Goal: Task Accomplishment & Management: Use online tool/utility

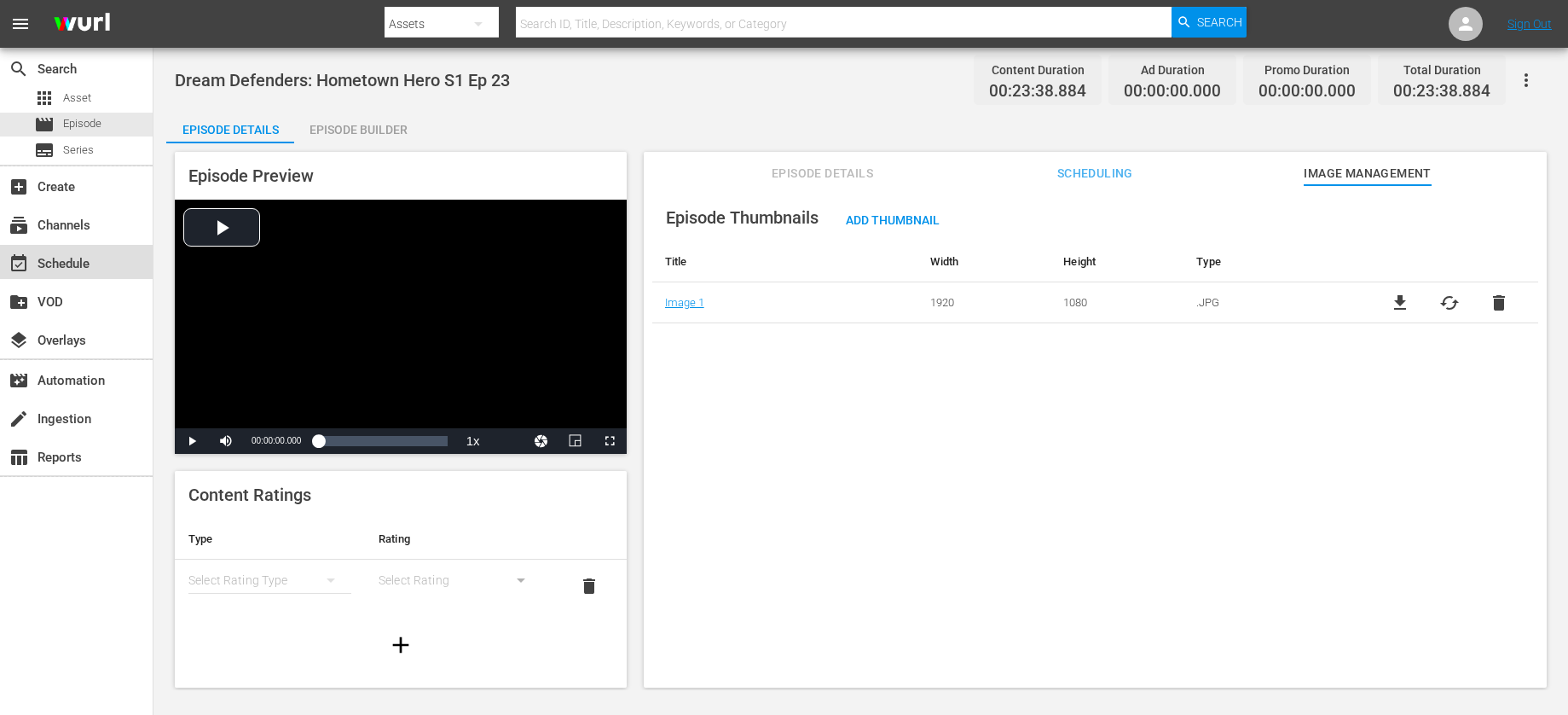
click at [70, 266] on div "event_available Schedule" at bounding box center [48, 261] width 95 height 16
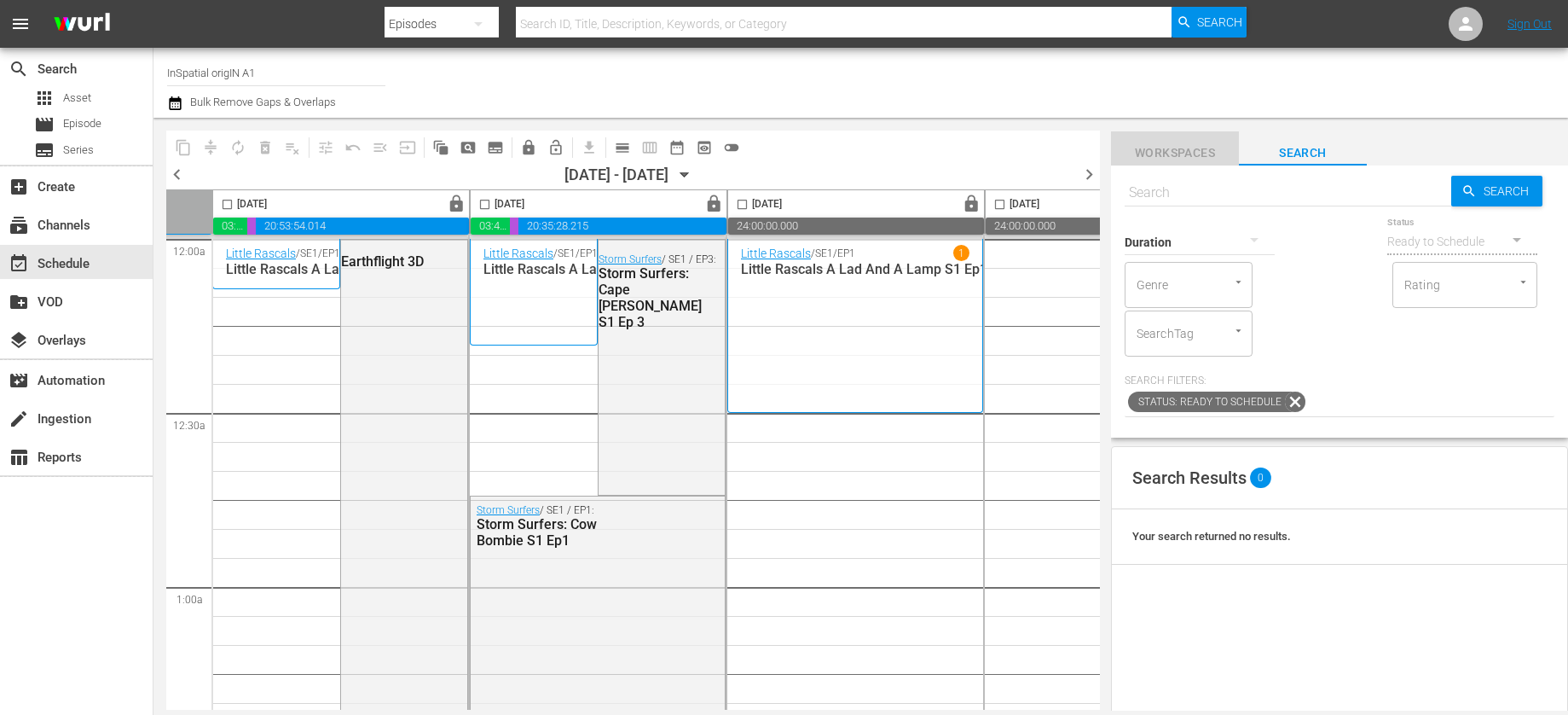
click at [1171, 141] on button "Workspaces" at bounding box center [1175, 147] width 128 height 34
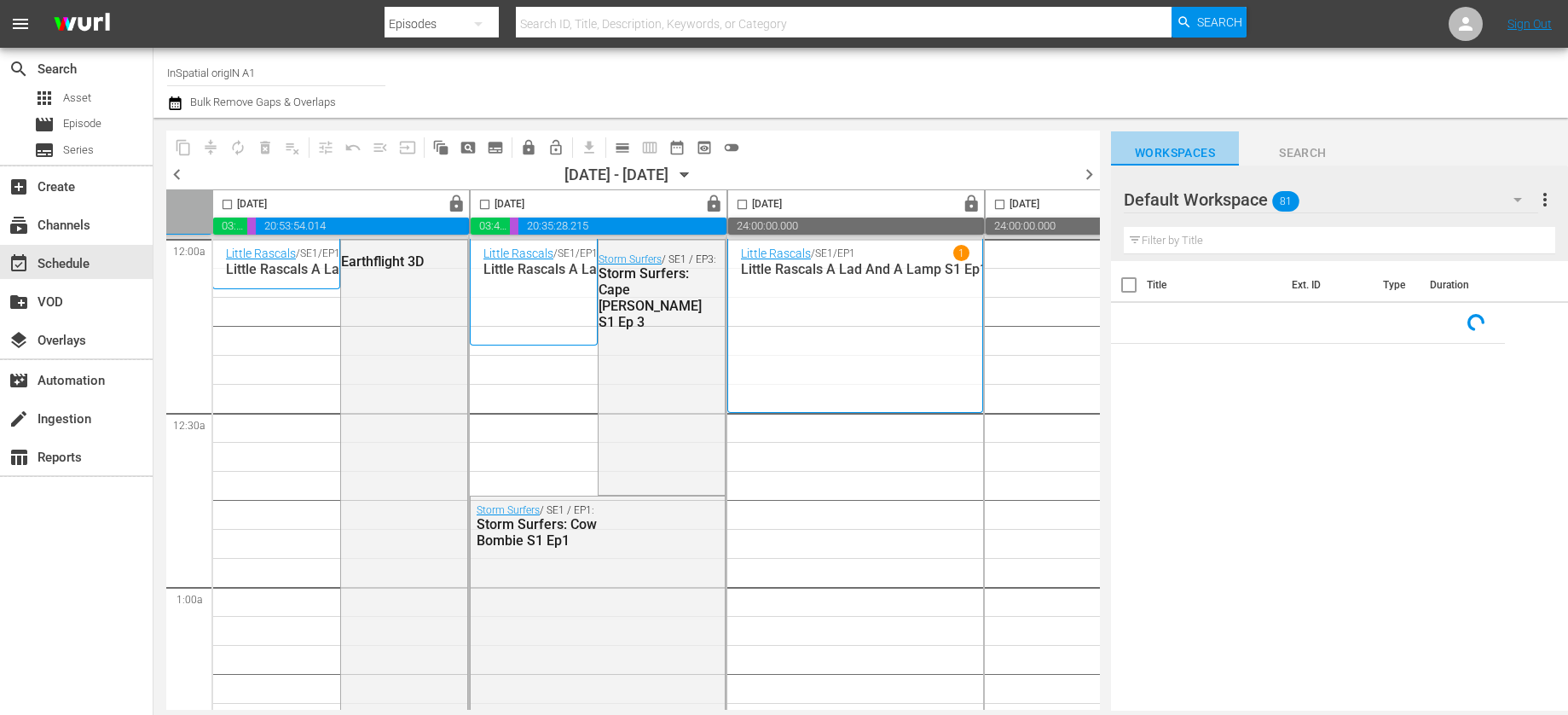
click at [1176, 151] on span "Workspaces" at bounding box center [1175, 153] width 128 height 21
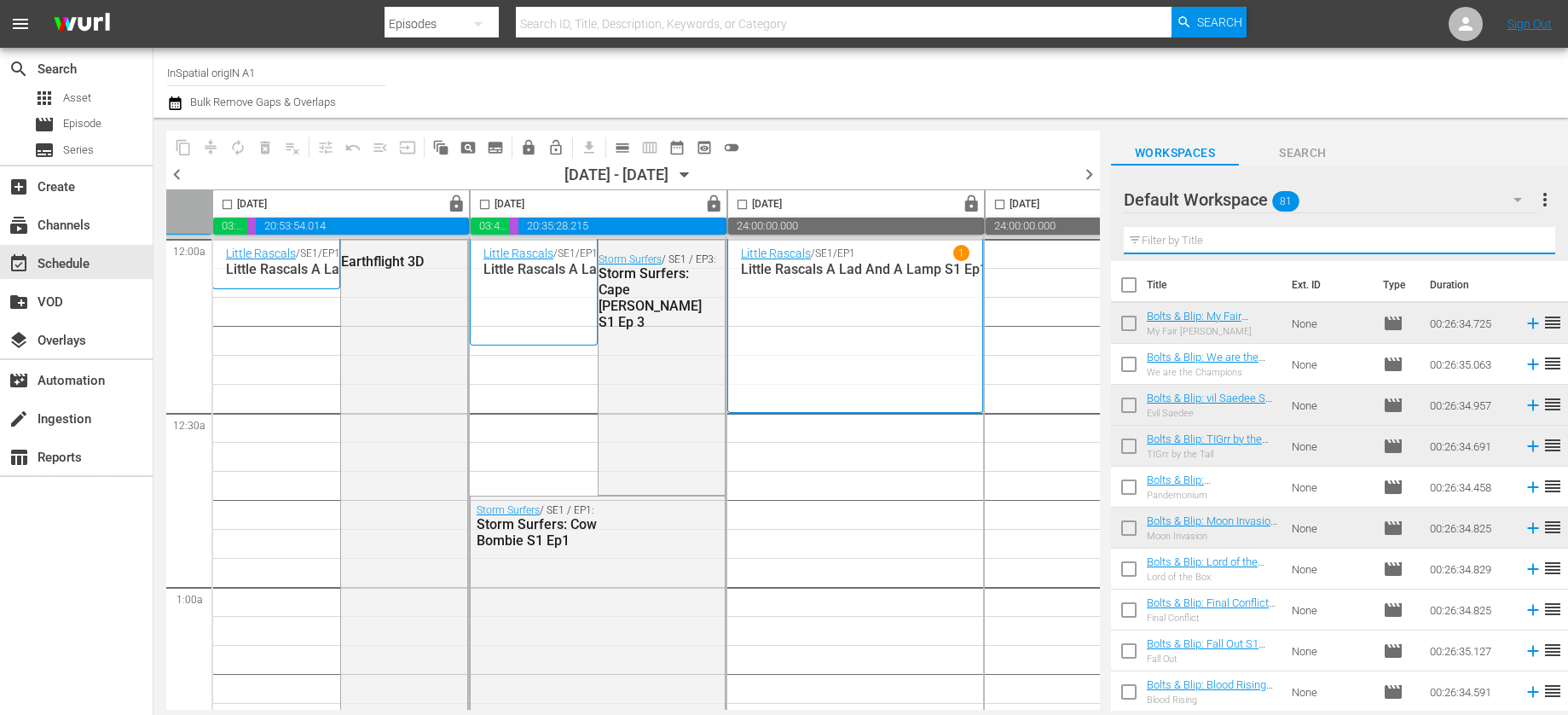
click at [1237, 240] on input "text" at bounding box center [1339, 241] width 431 height 27
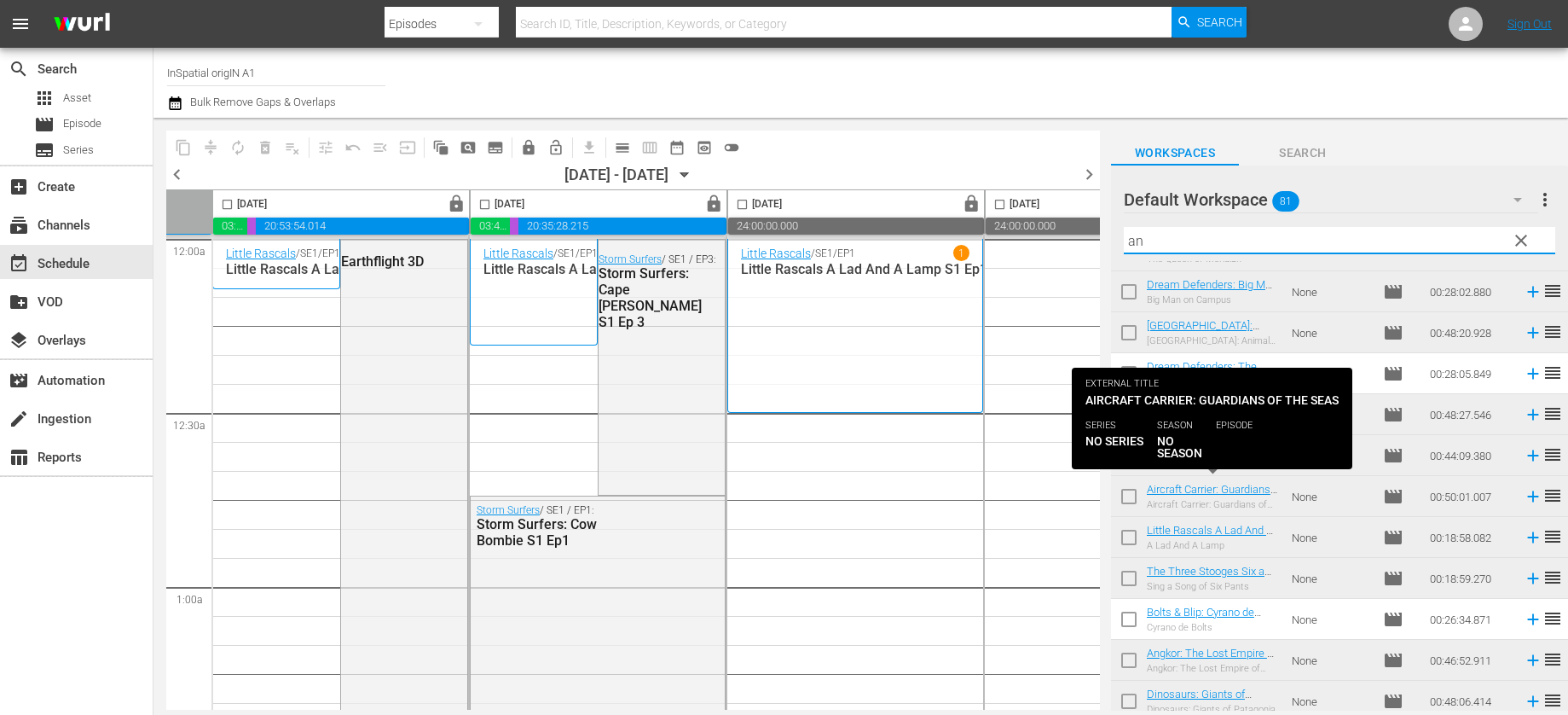
scroll to position [157, 0]
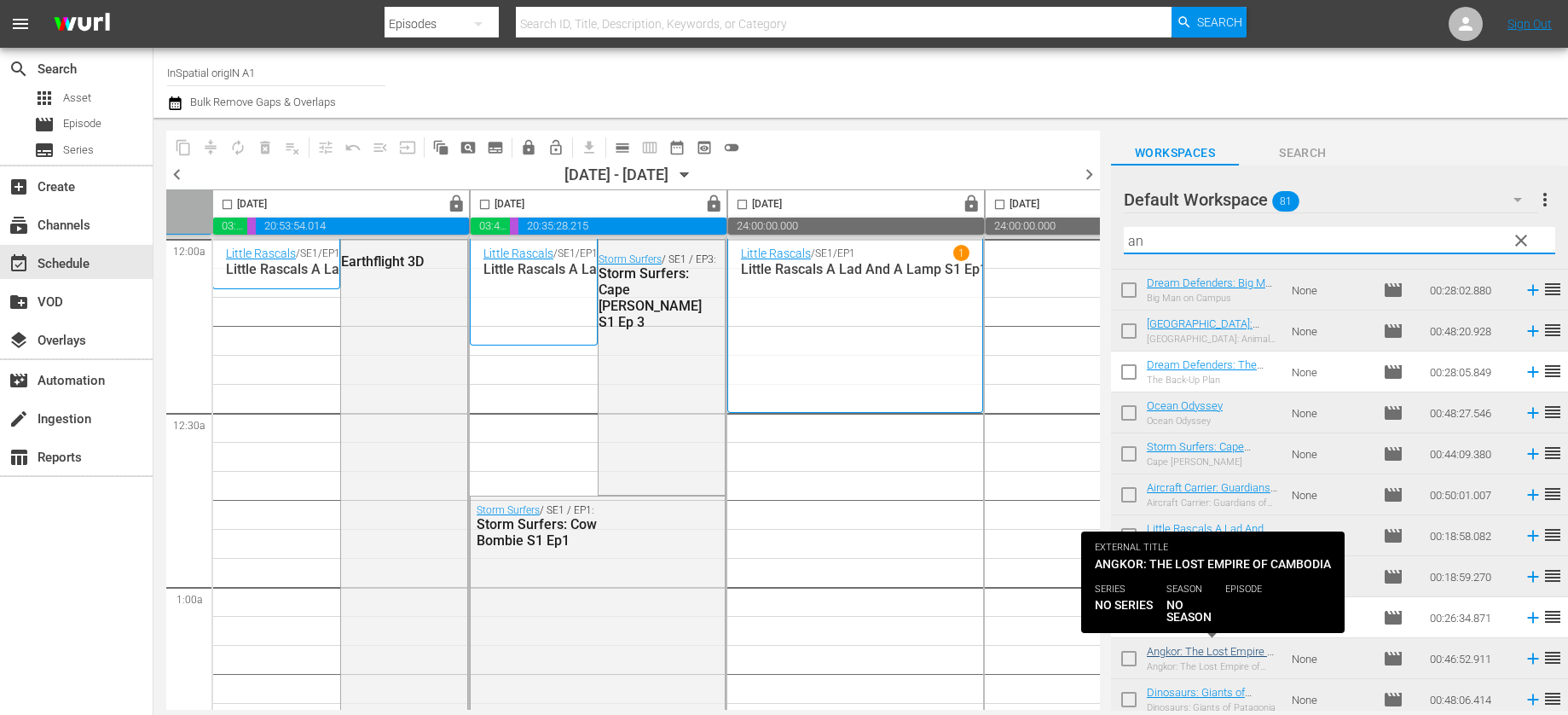
type input "an"
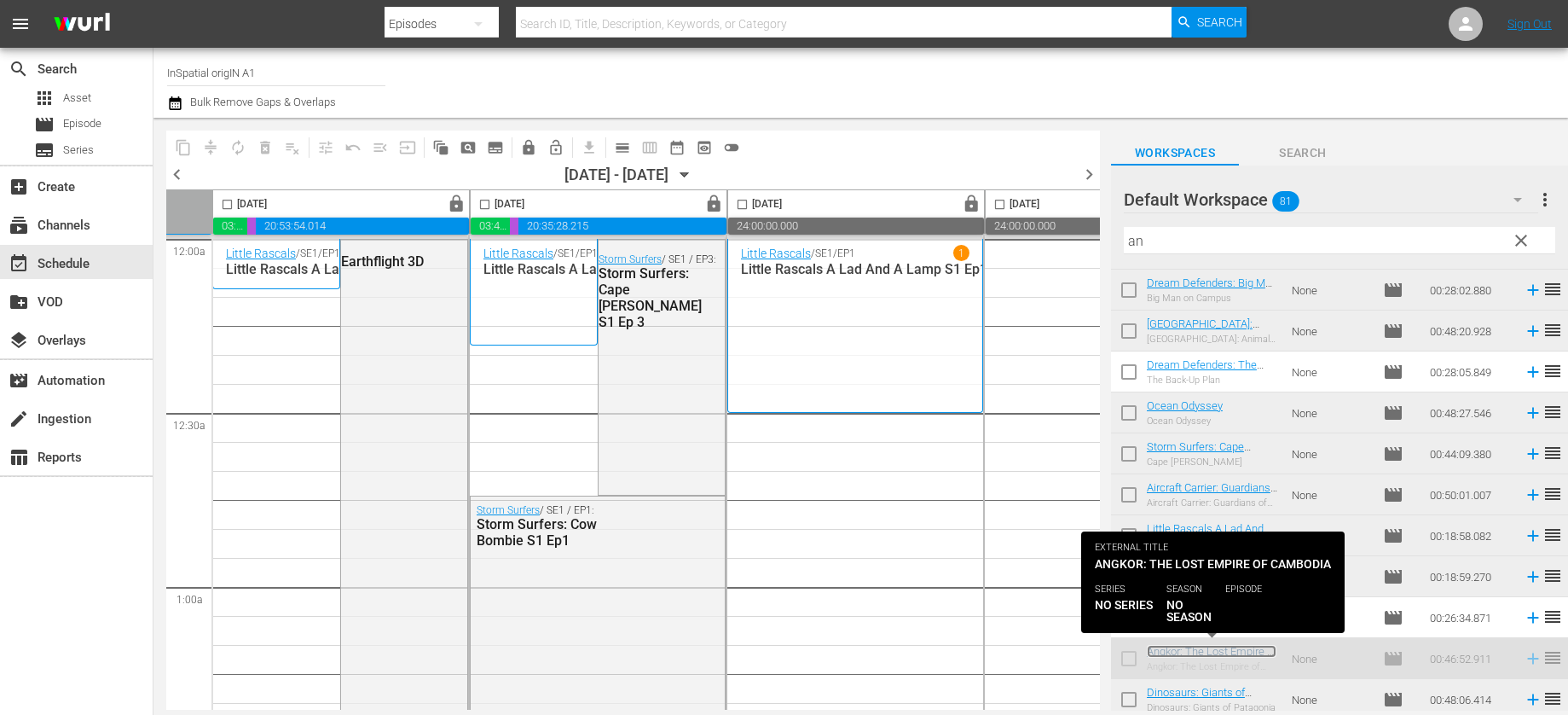
scroll to position [0, 274]
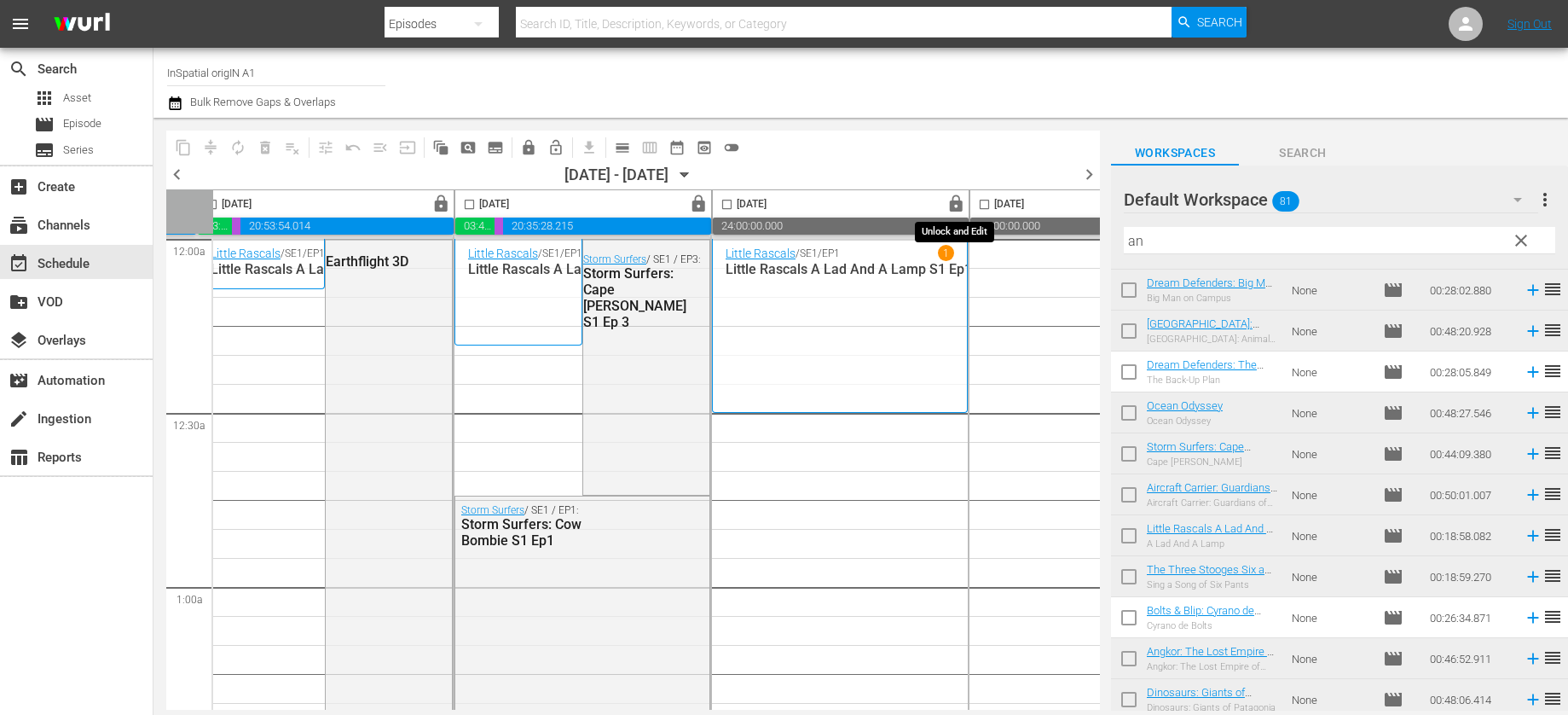
click at [955, 201] on span "lock" at bounding box center [956, 203] width 19 height 19
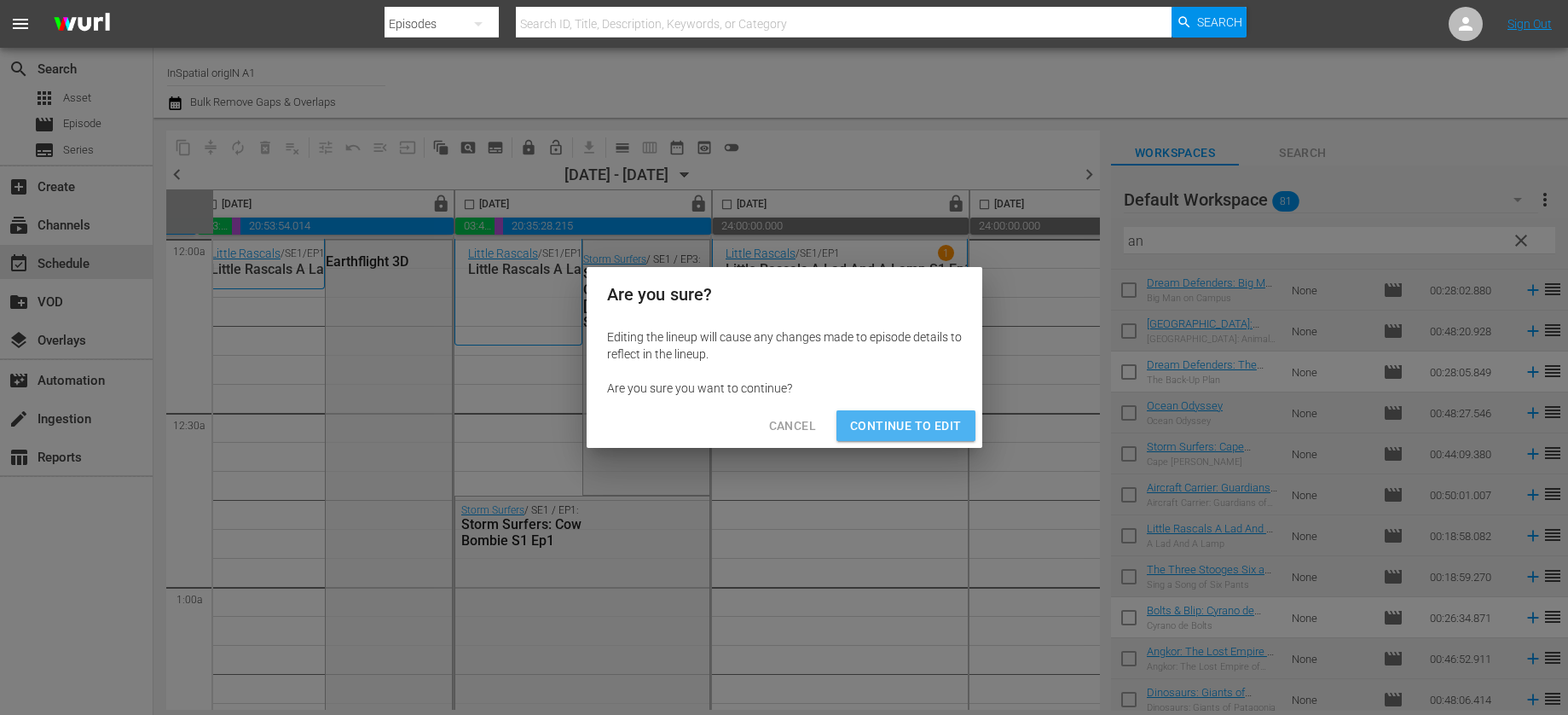
click at [920, 429] on span "Continue to Edit" at bounding box center [905, 426] width 111 height 21
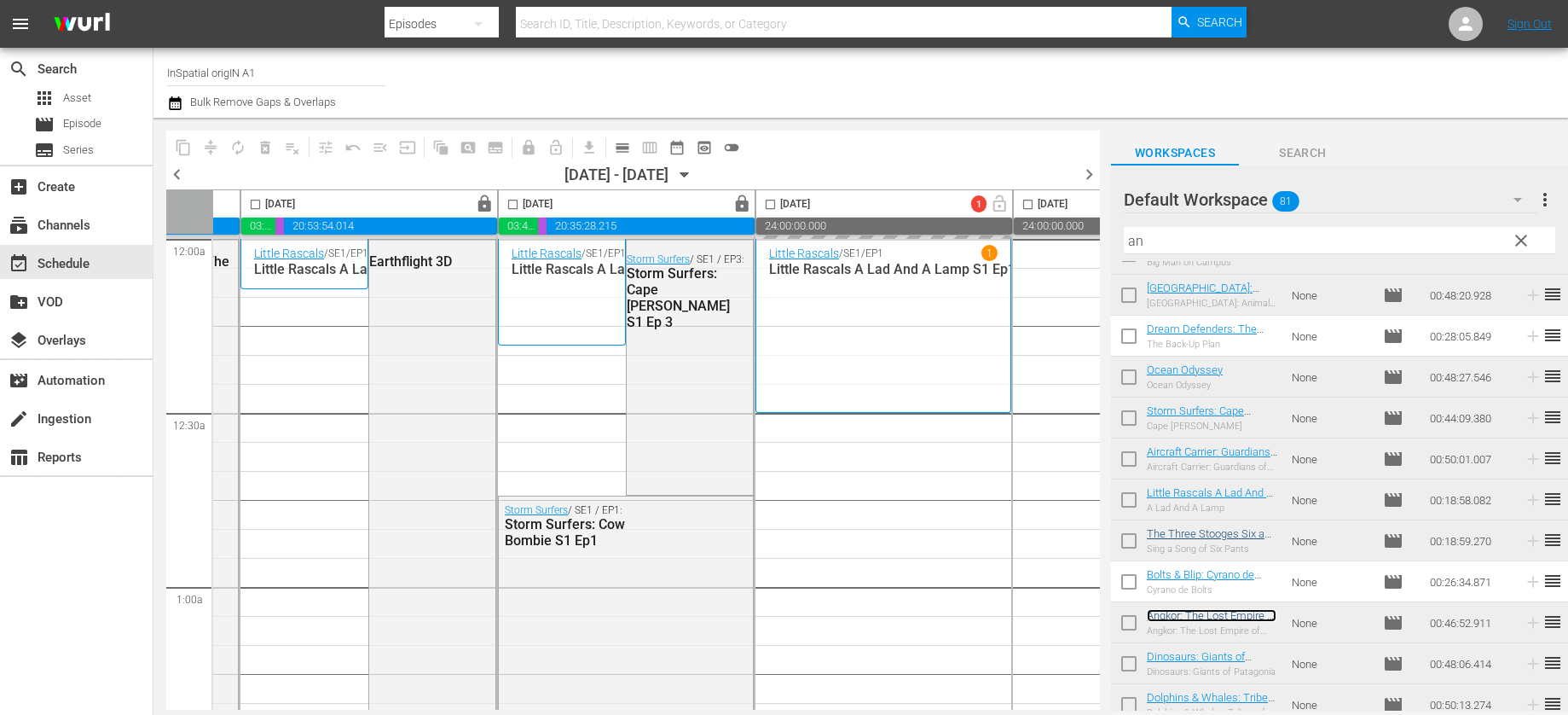
scroll to position [236, 0]
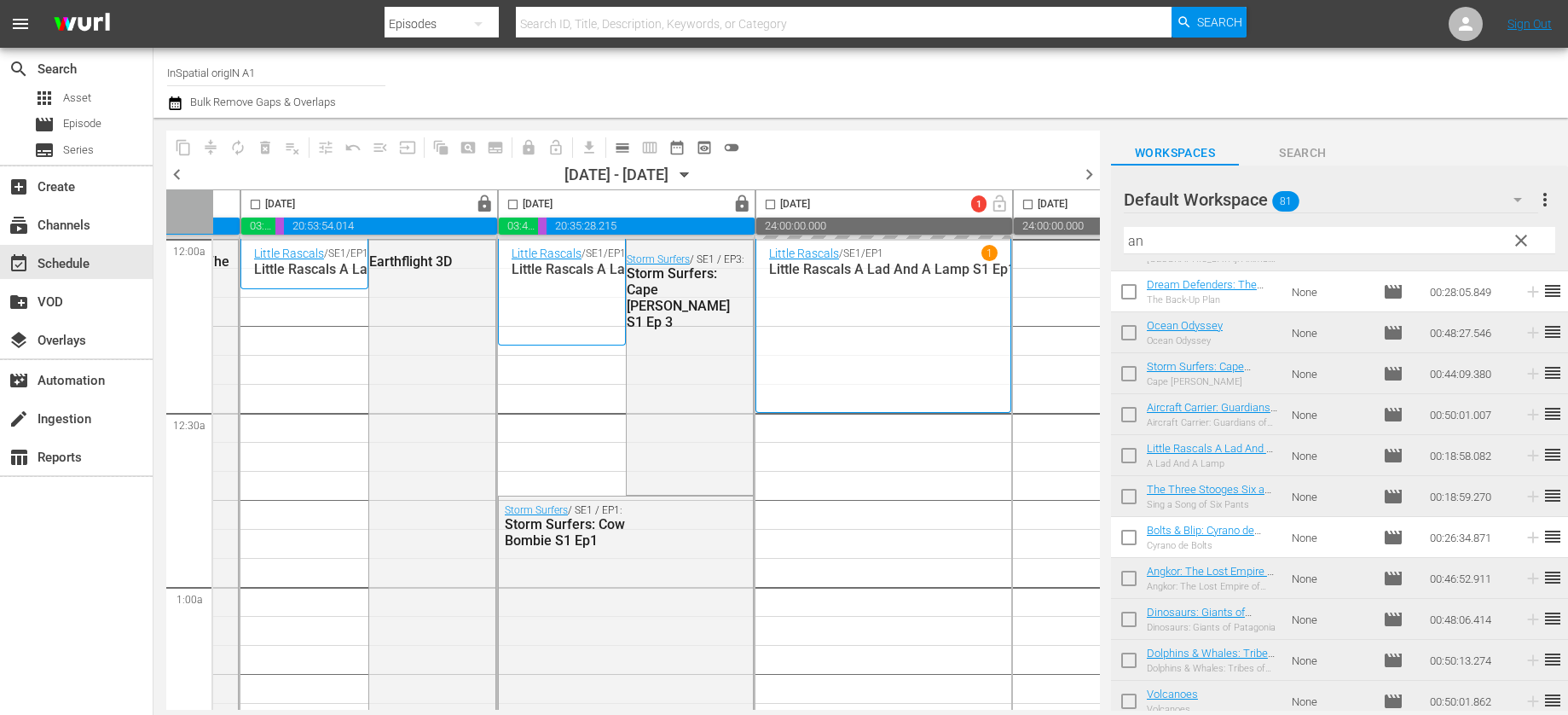
drag, startPoint x: 1516, startPoint y: 241, endPoint x: 1507, endPoint y: 244, distance: 9.5
click at [1515, 241] on span "clear" at bounding box center [1521, 241] width 20 height 20
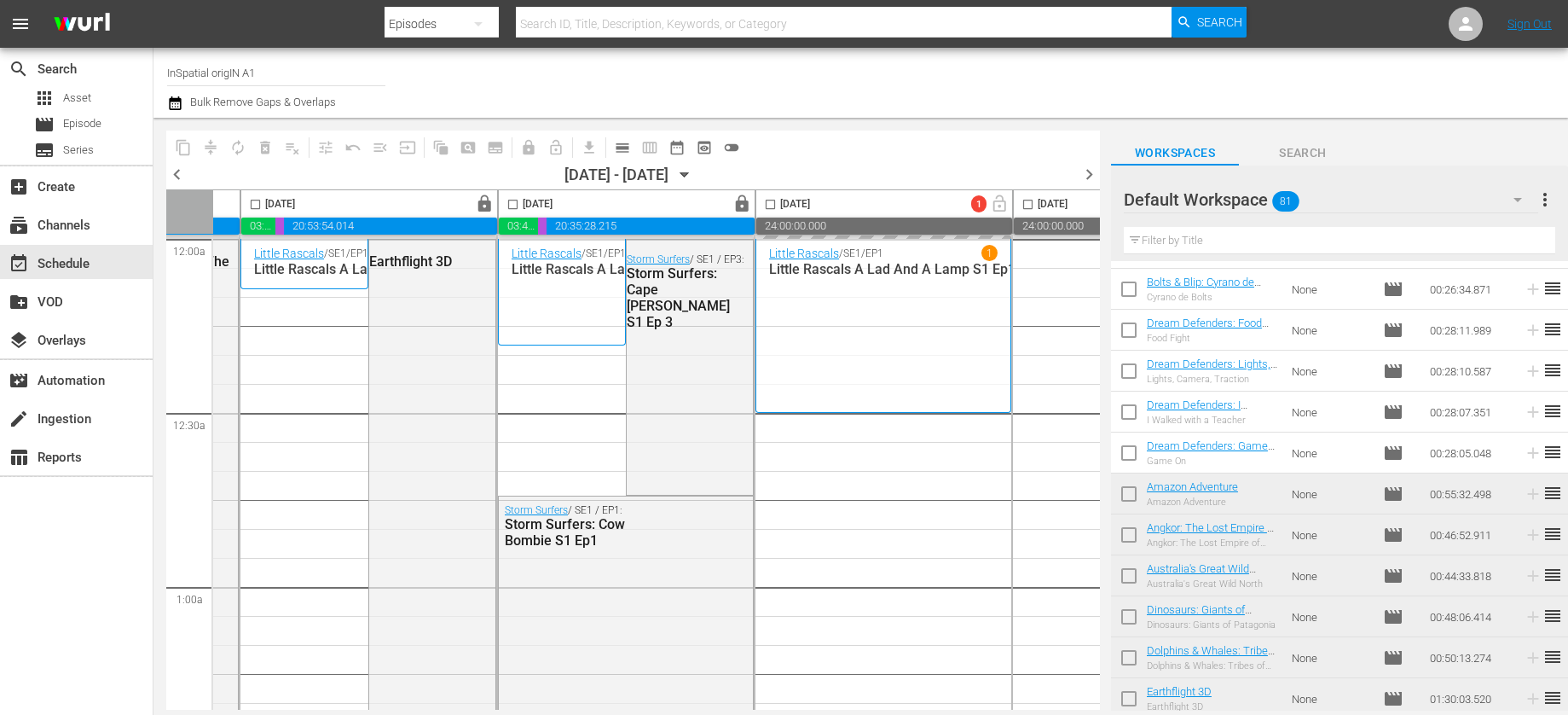
scroll to position [2701, 0]
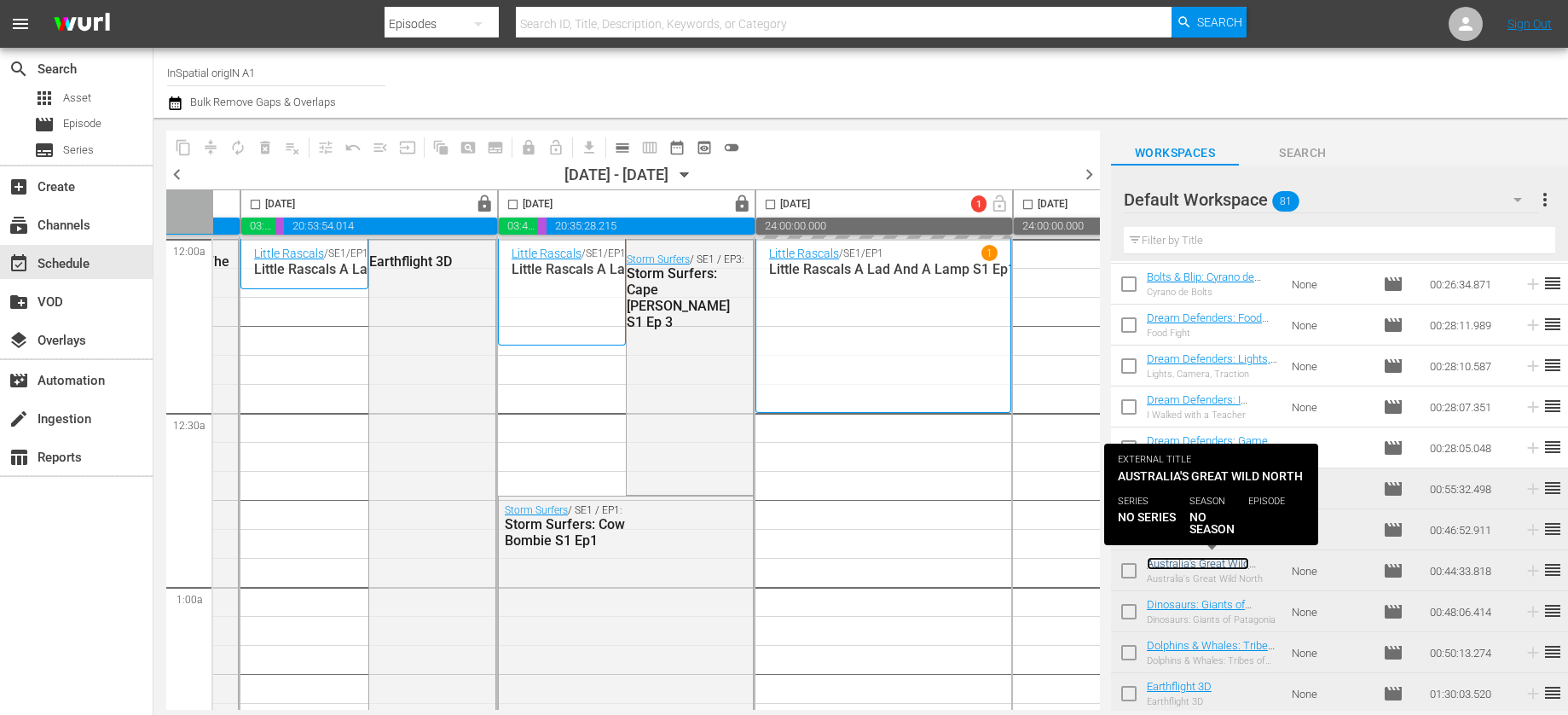
click at [1173, 565] on link "Australia's Great Wild North" at bounding box center [1198, 569] width 103 height 26
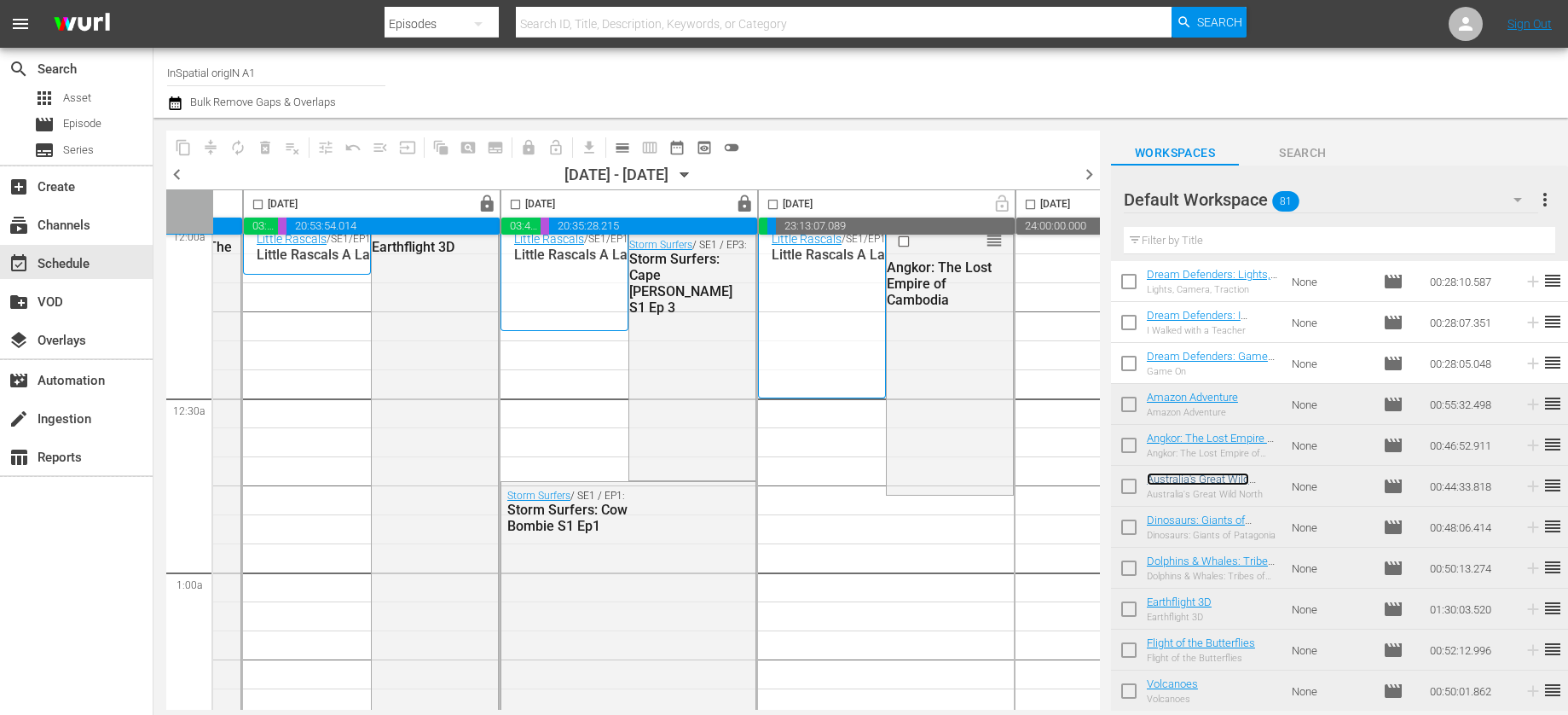
scroll to position [0, 228]
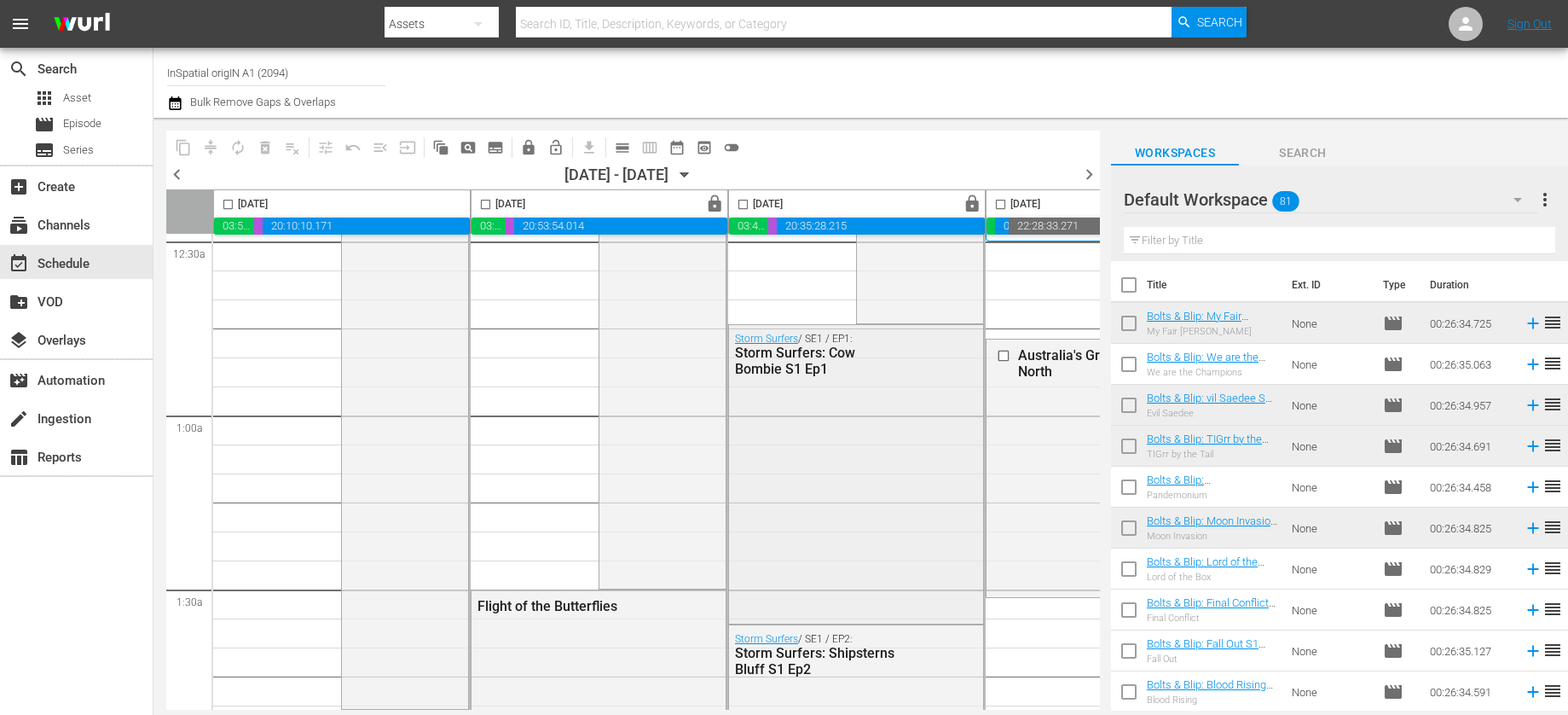
scroll to position [171, 1]
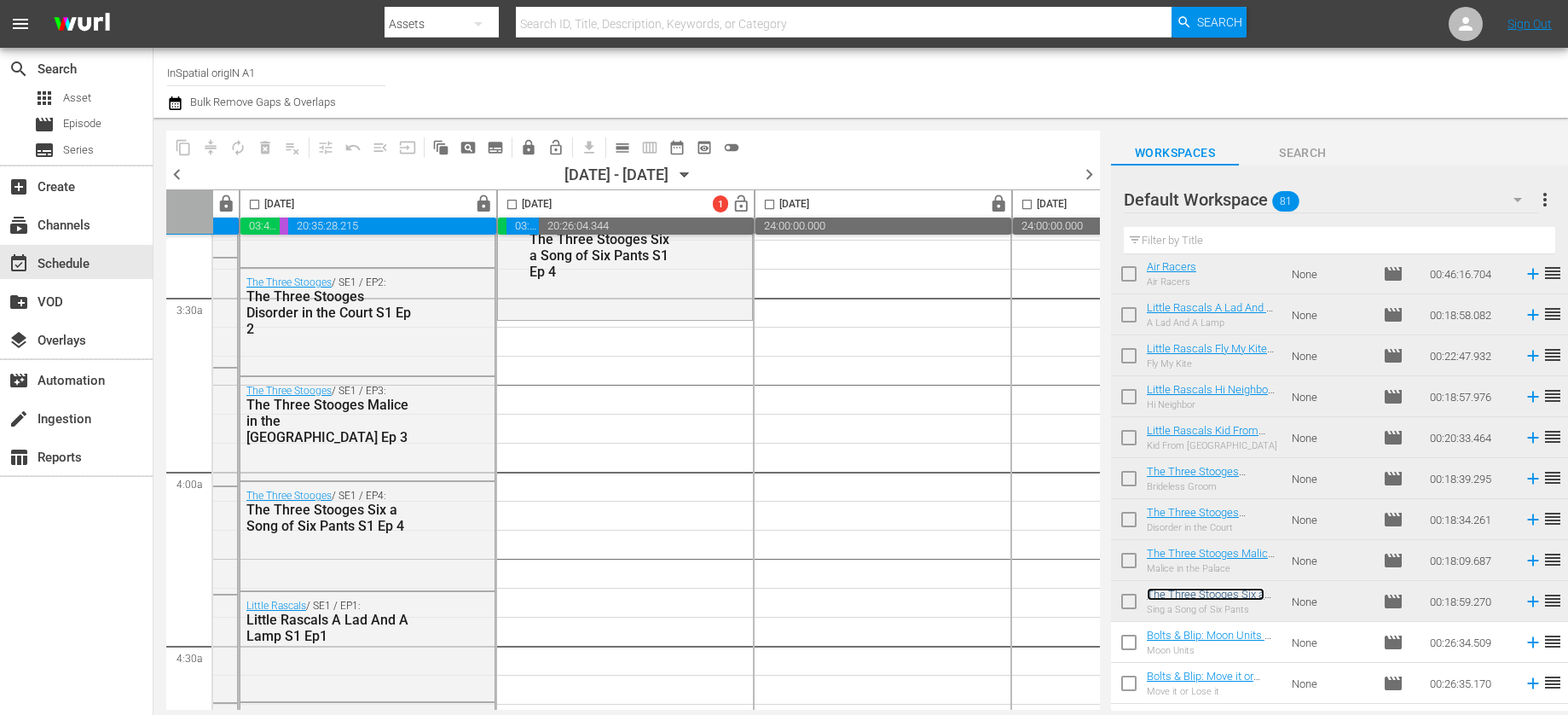
scroll to position [1166, 489]
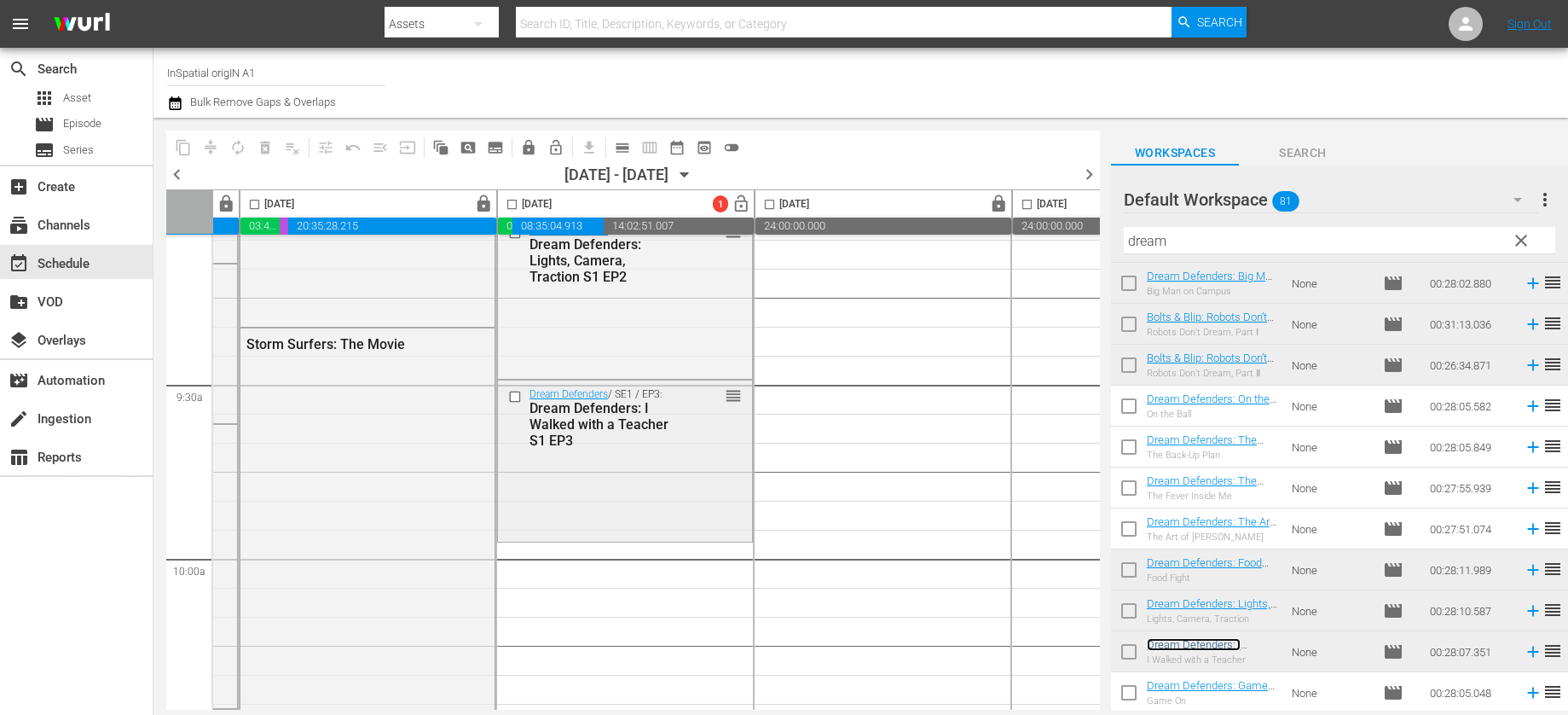
scroll to position [3168, 489]
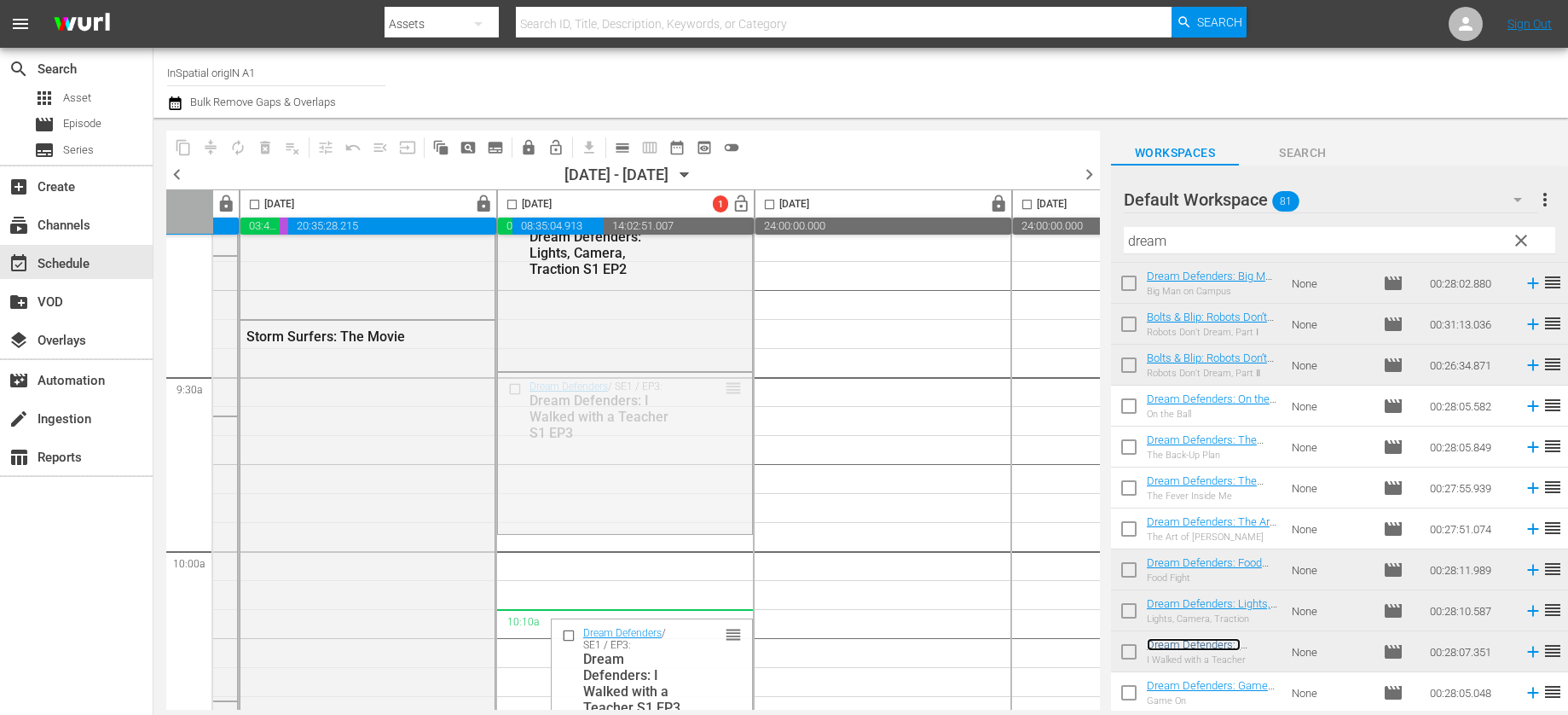
drag, startPoint x: 708, startPoint y: 496, endPoint x: 696, endPoint y: 424, distance: 73.0
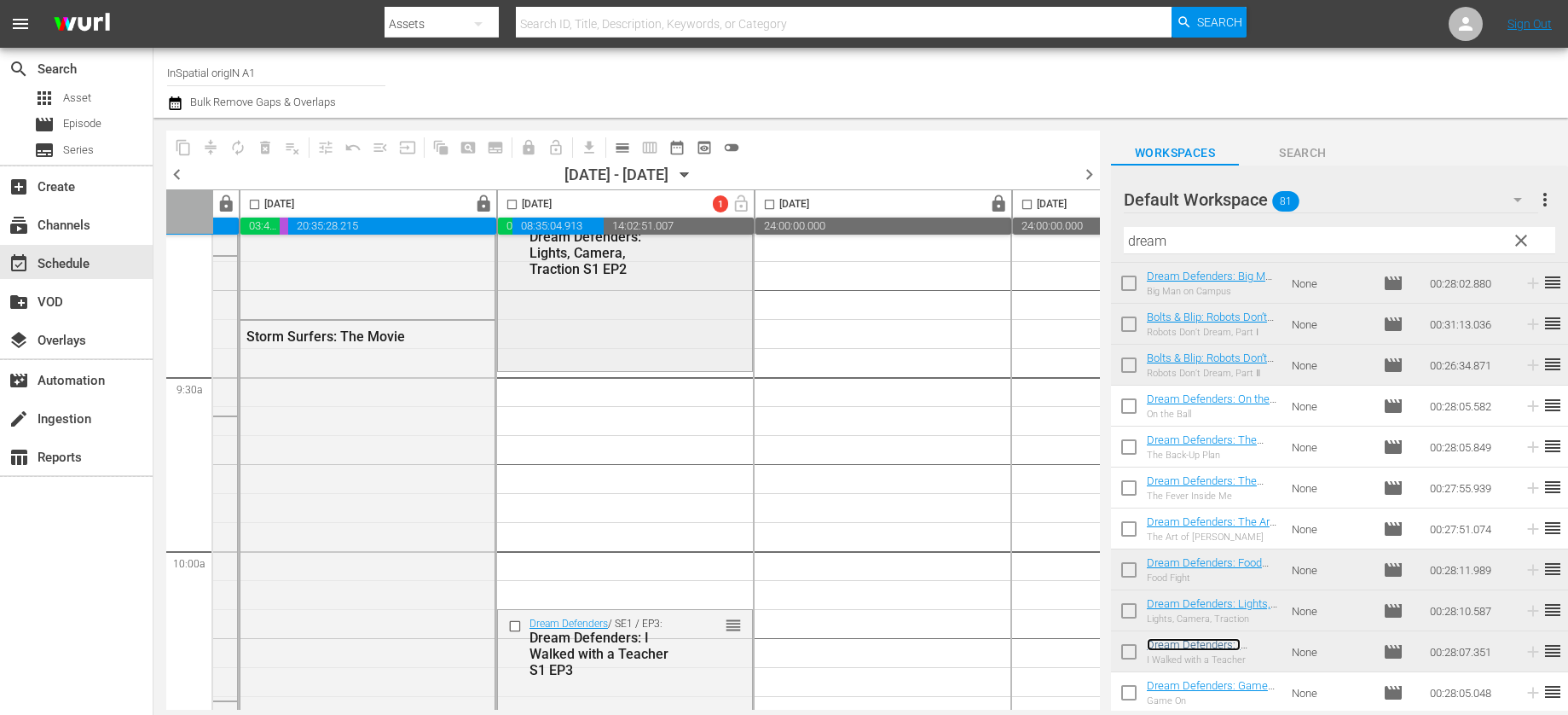
scroll to position [3013, 489]
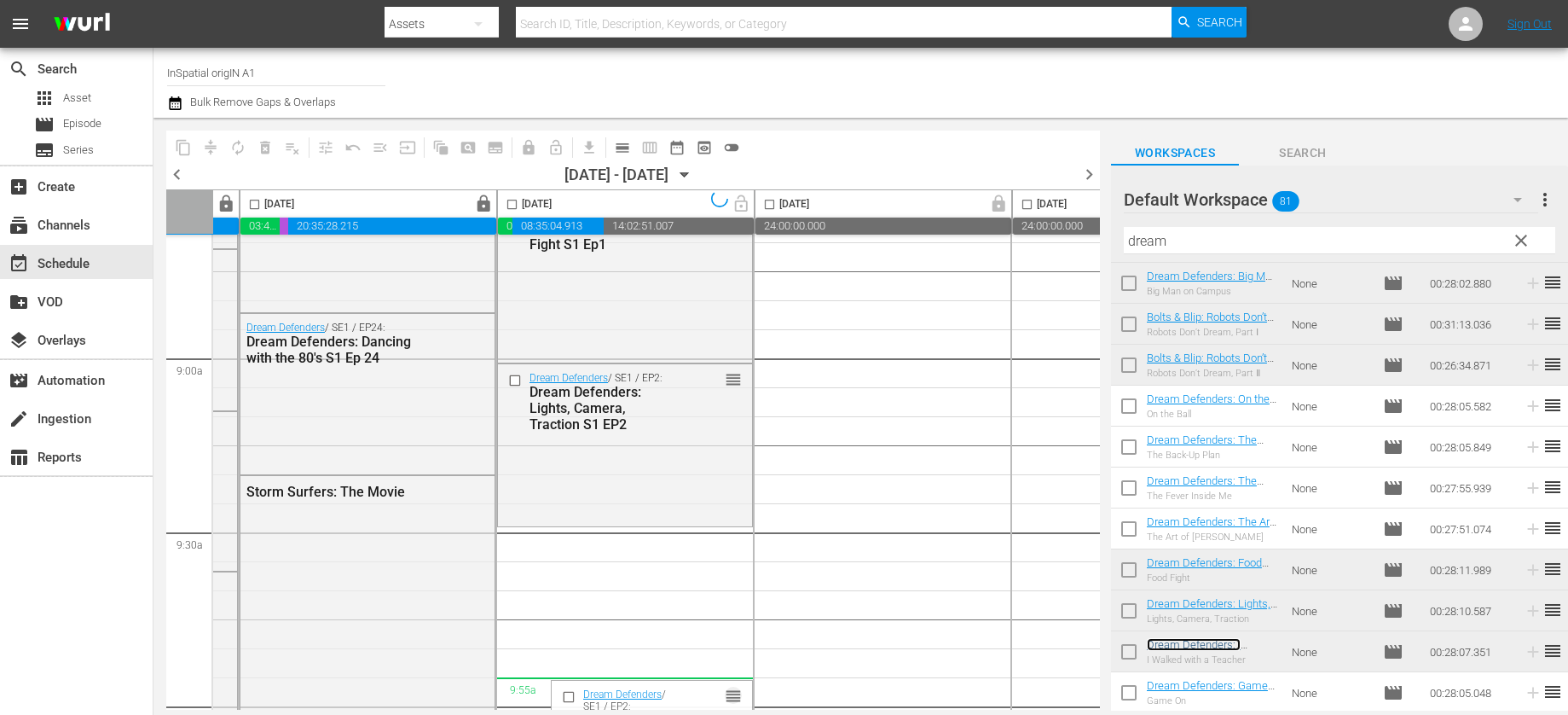
drag, startPoint x: 709, startPoint y: 484, endPoint x: 731, endPoint y: 380, distance: 106.3
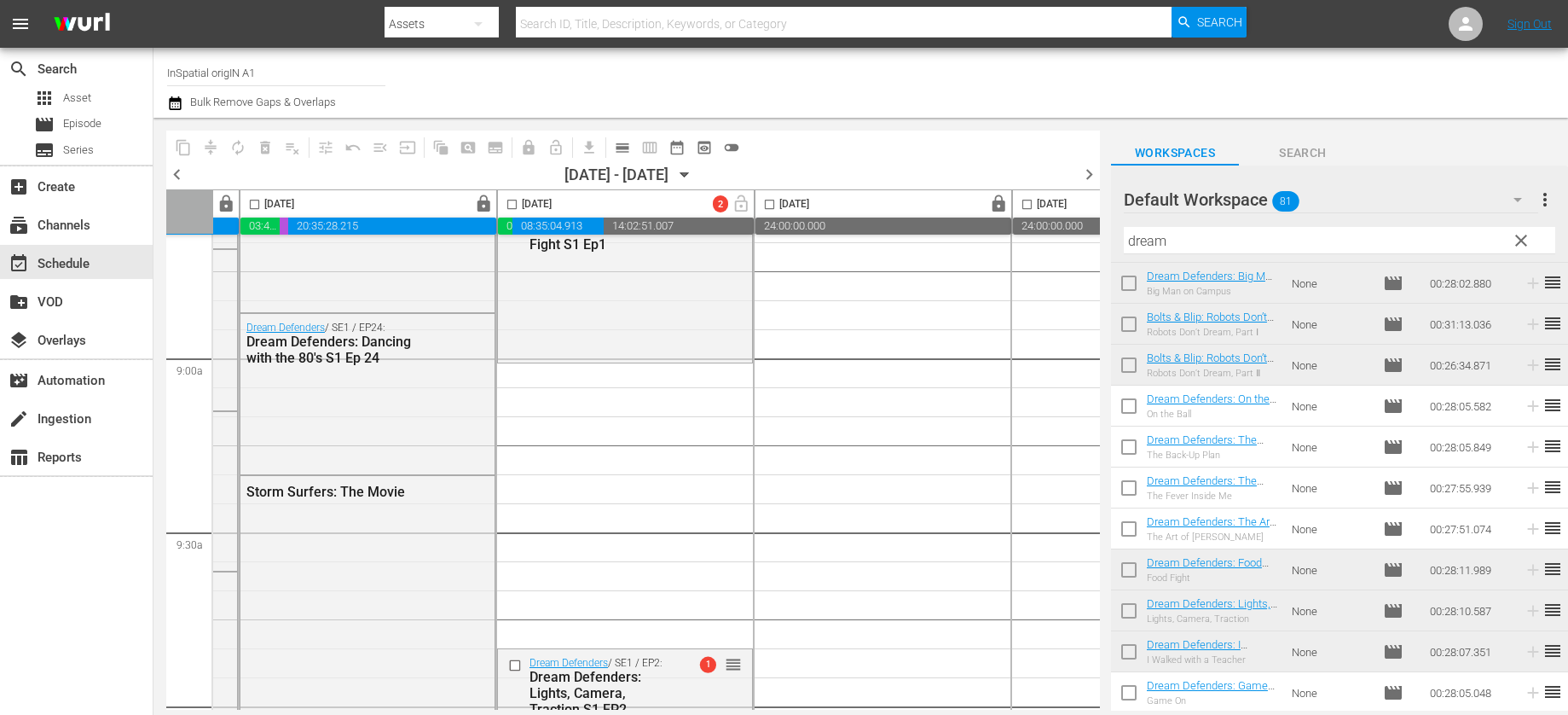
drag, startPoint x: 731, startPoint y: 380, endPoint x: 702, endPoint y: 448, distance: 73.9
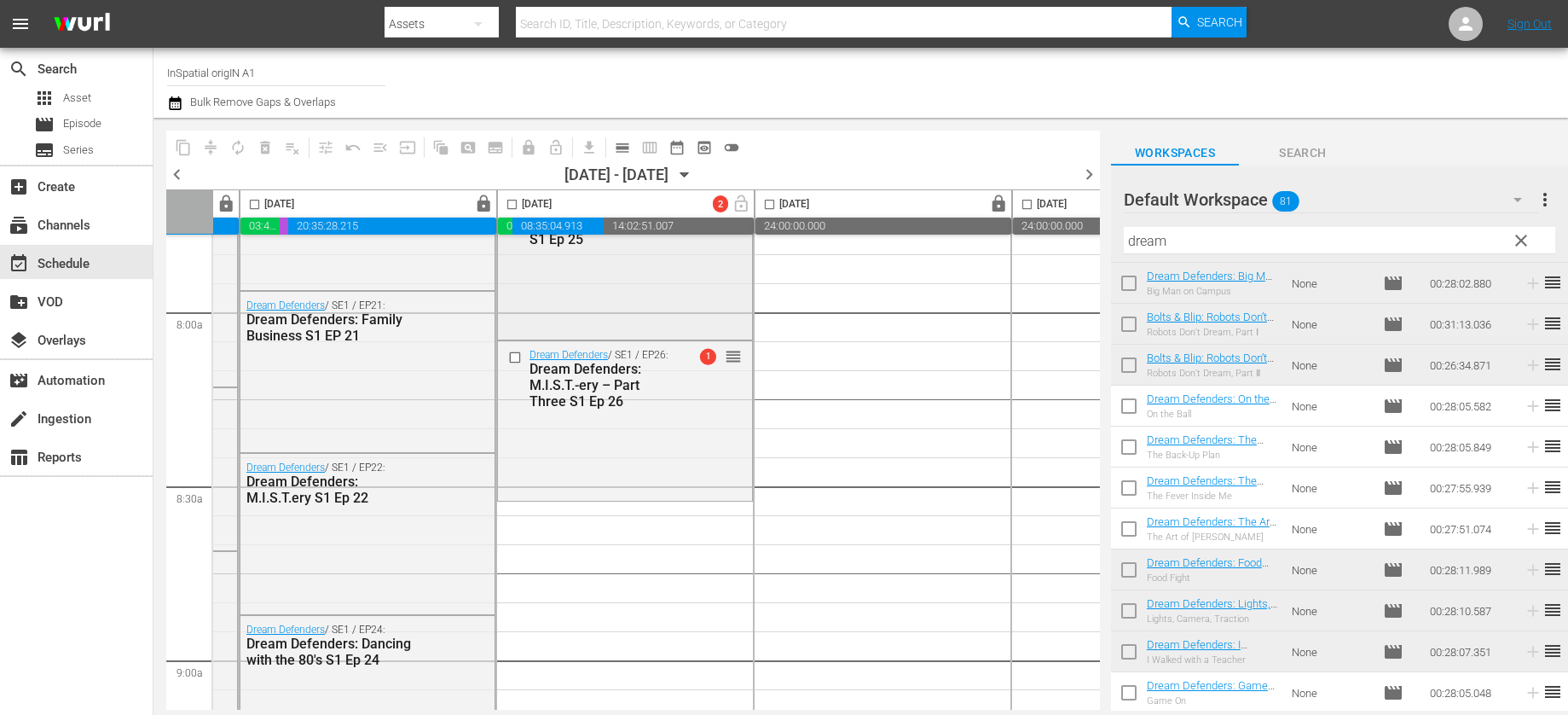
scroll to position [2562, 489]
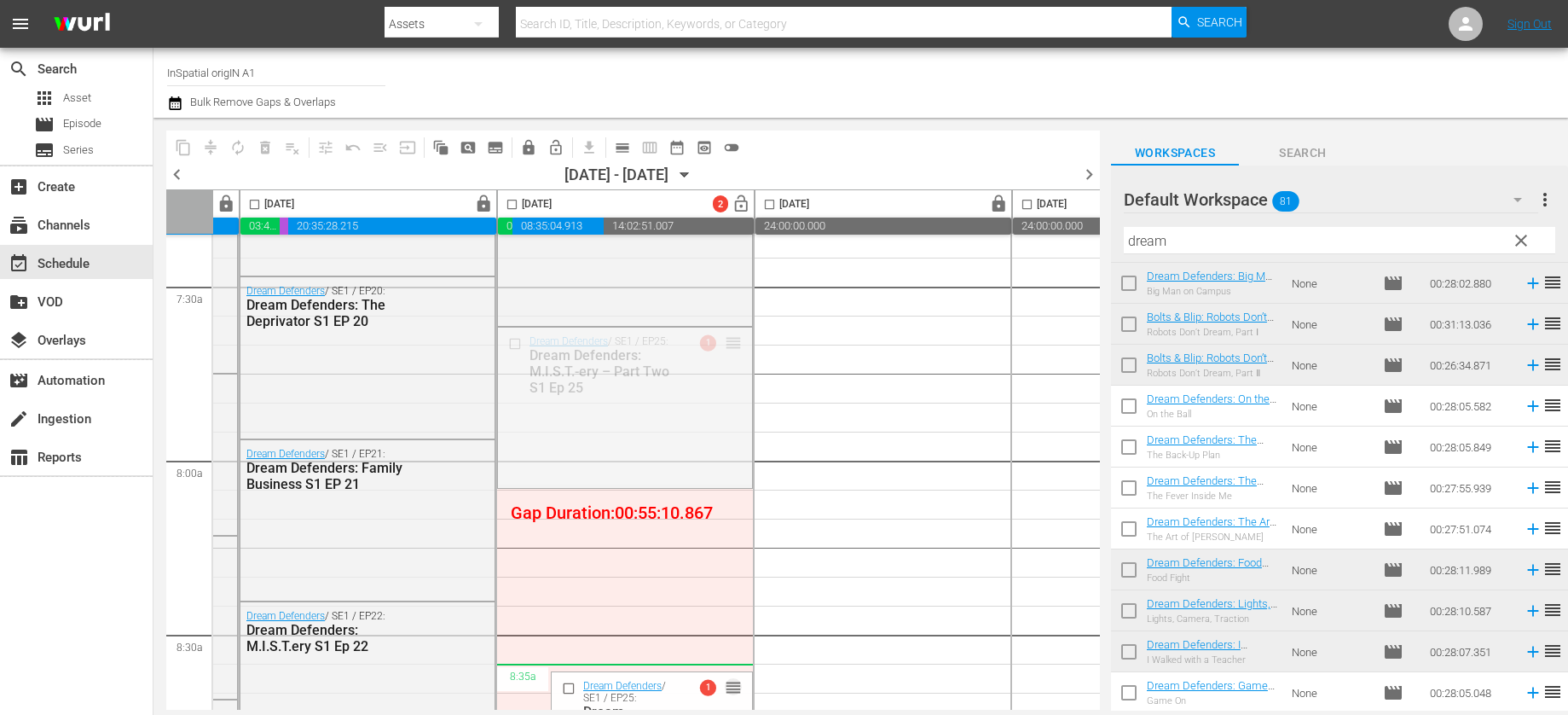
drag, startPoint x: 730, startPoint y: 341, endPoint x: 602, endPoint y: 500, distance: 204.1
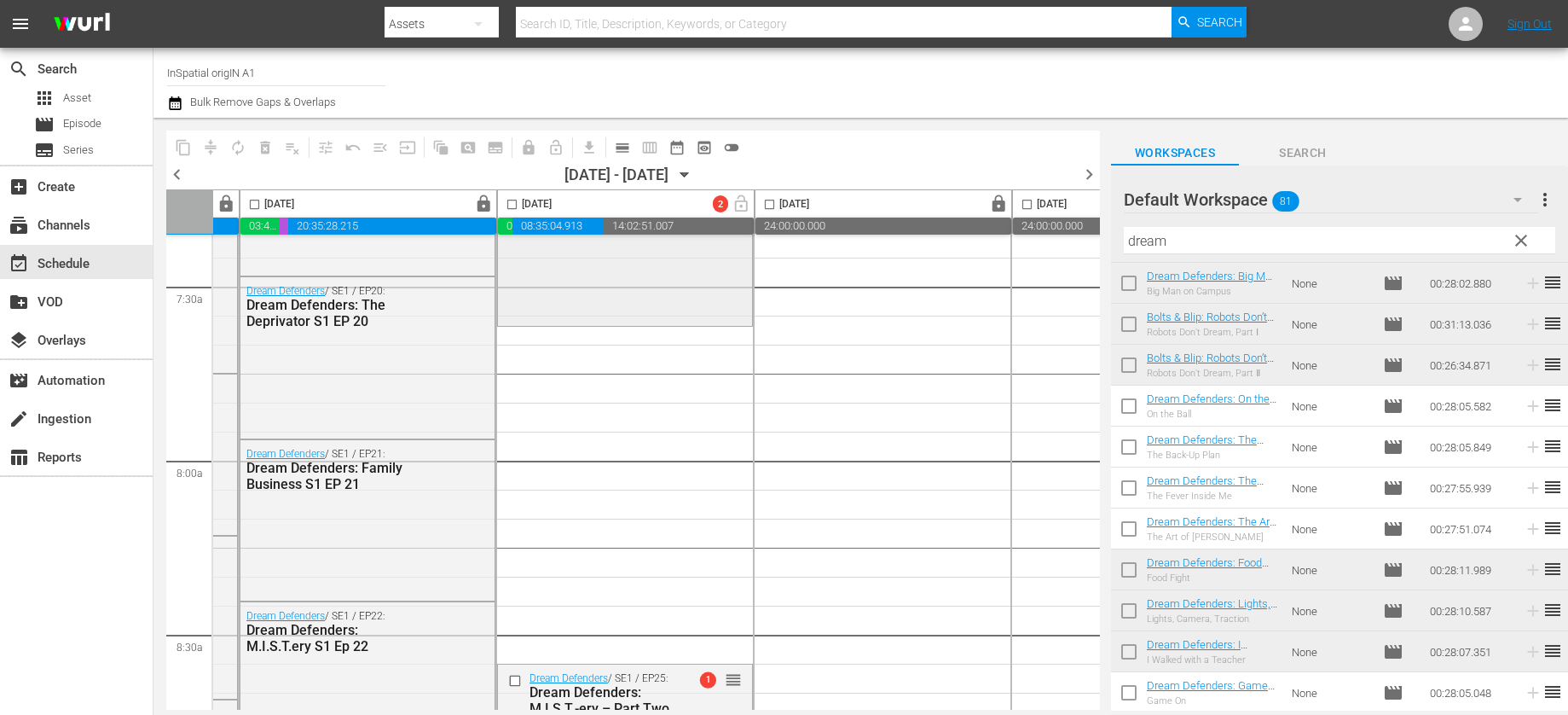
scroll to position [2418, 489]
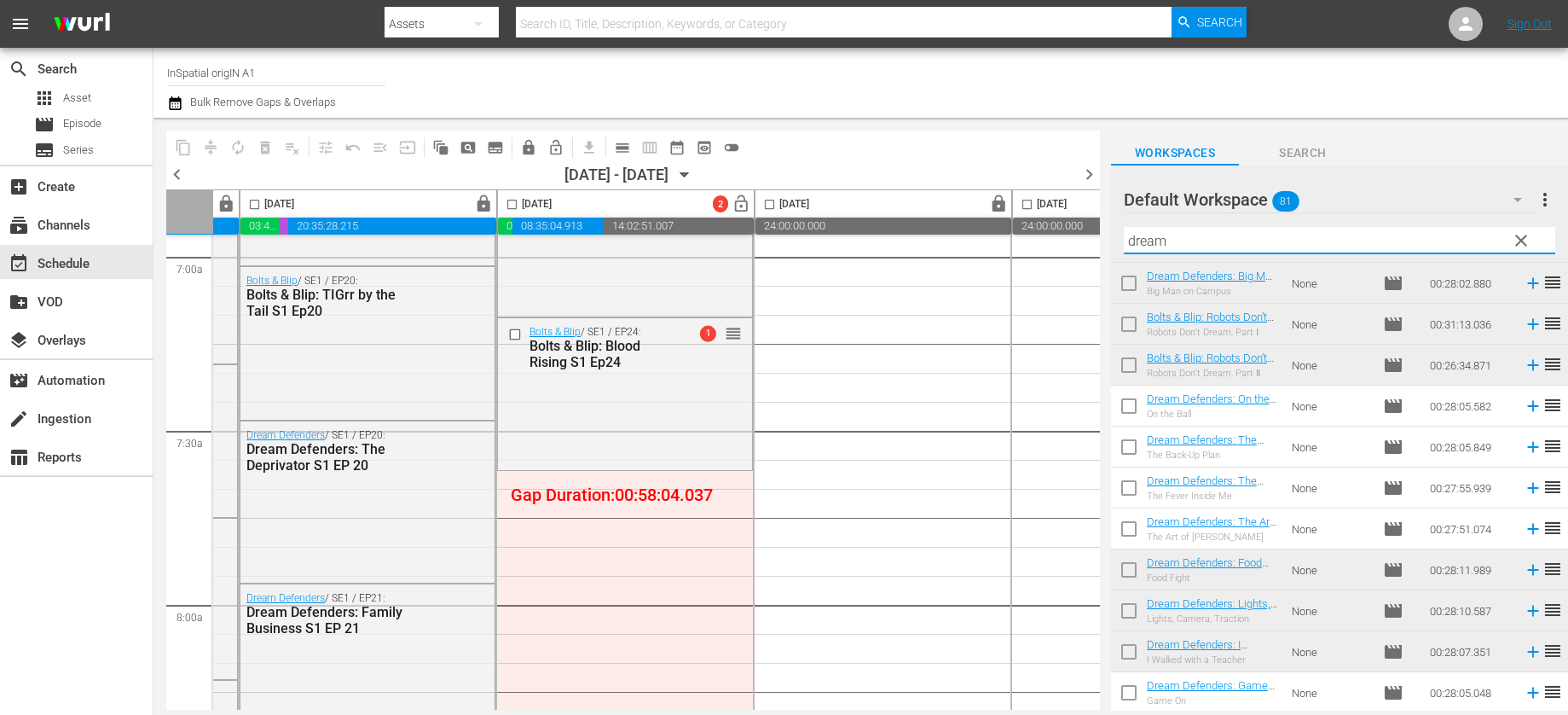
click at [1141, 244] on input "dream" at bounding box center [1339, 241] width 431 height 27
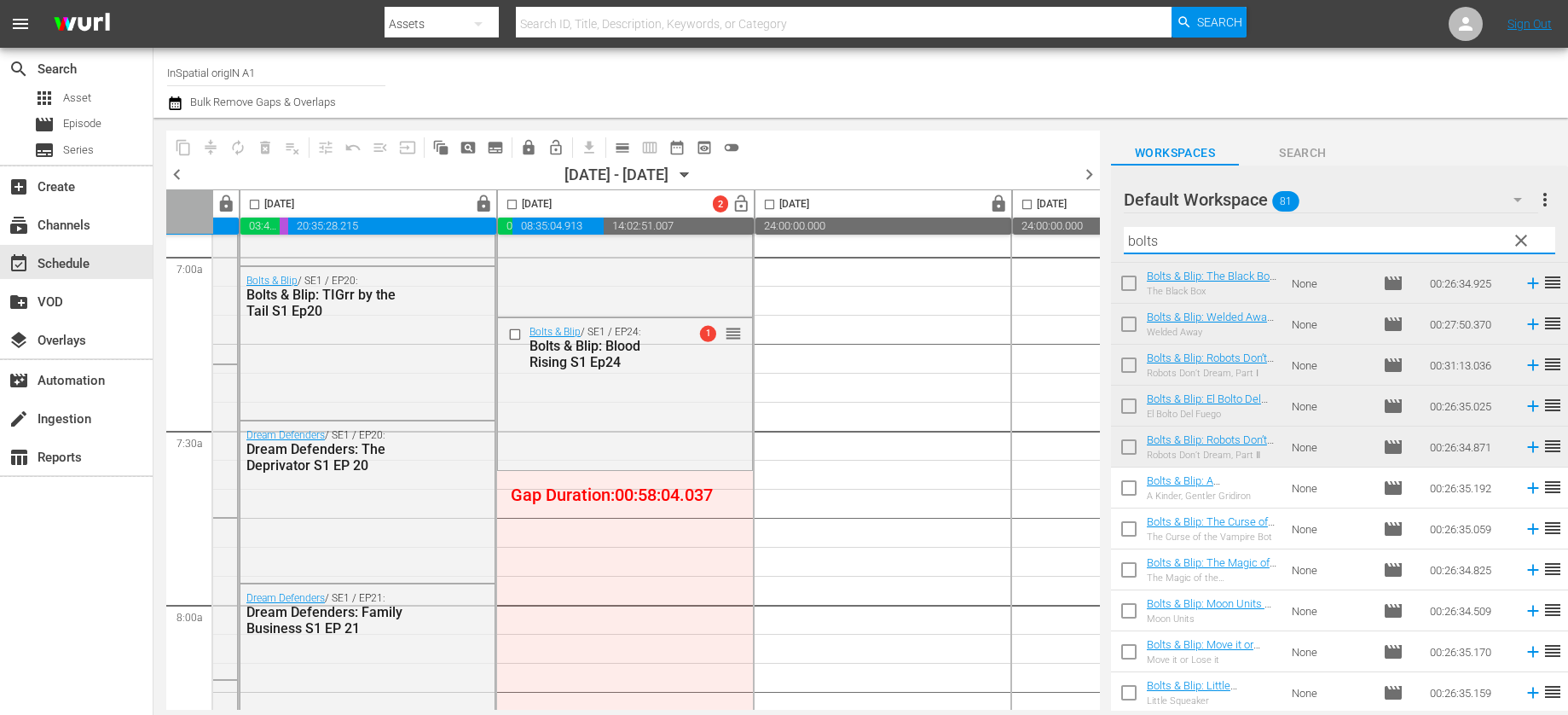
type input "bolts"
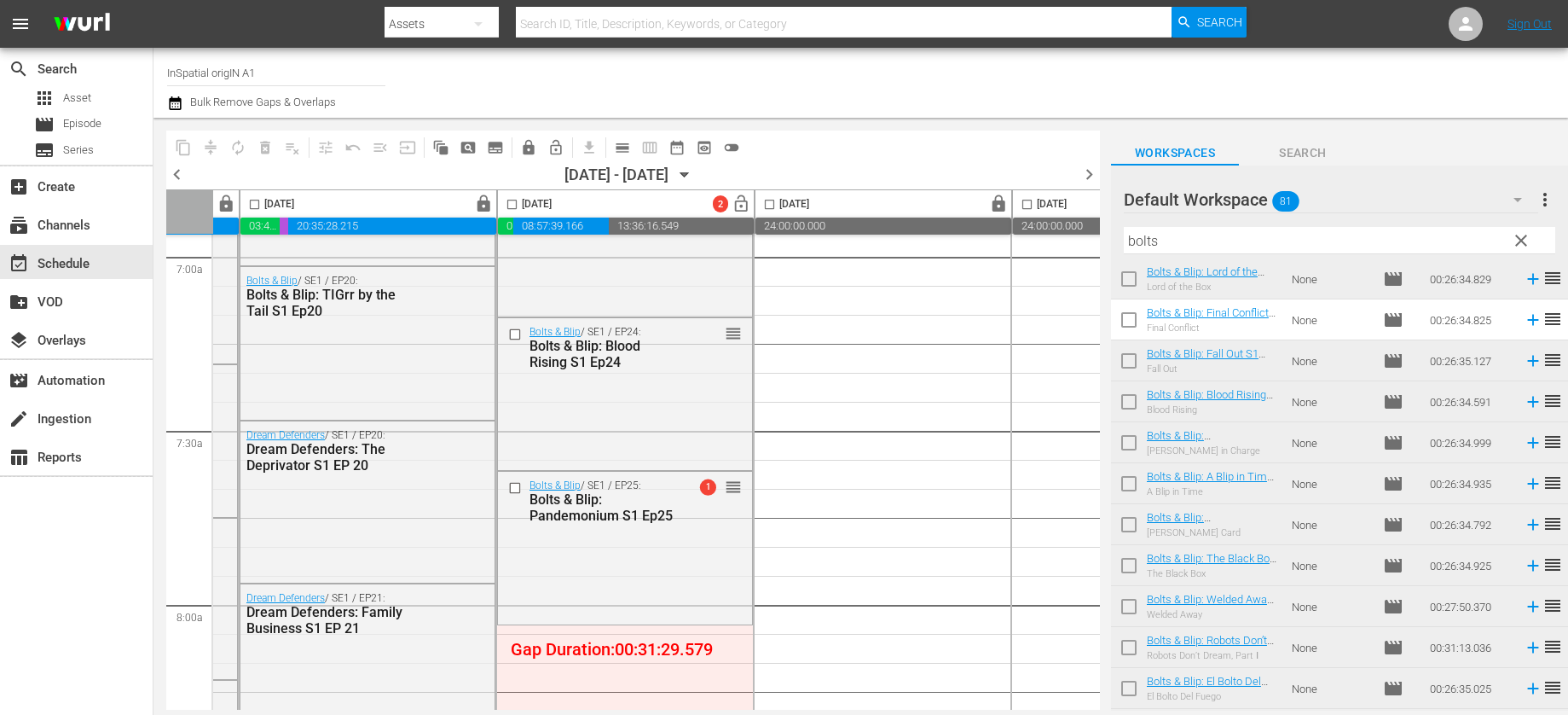
scroll to position [208, 0]
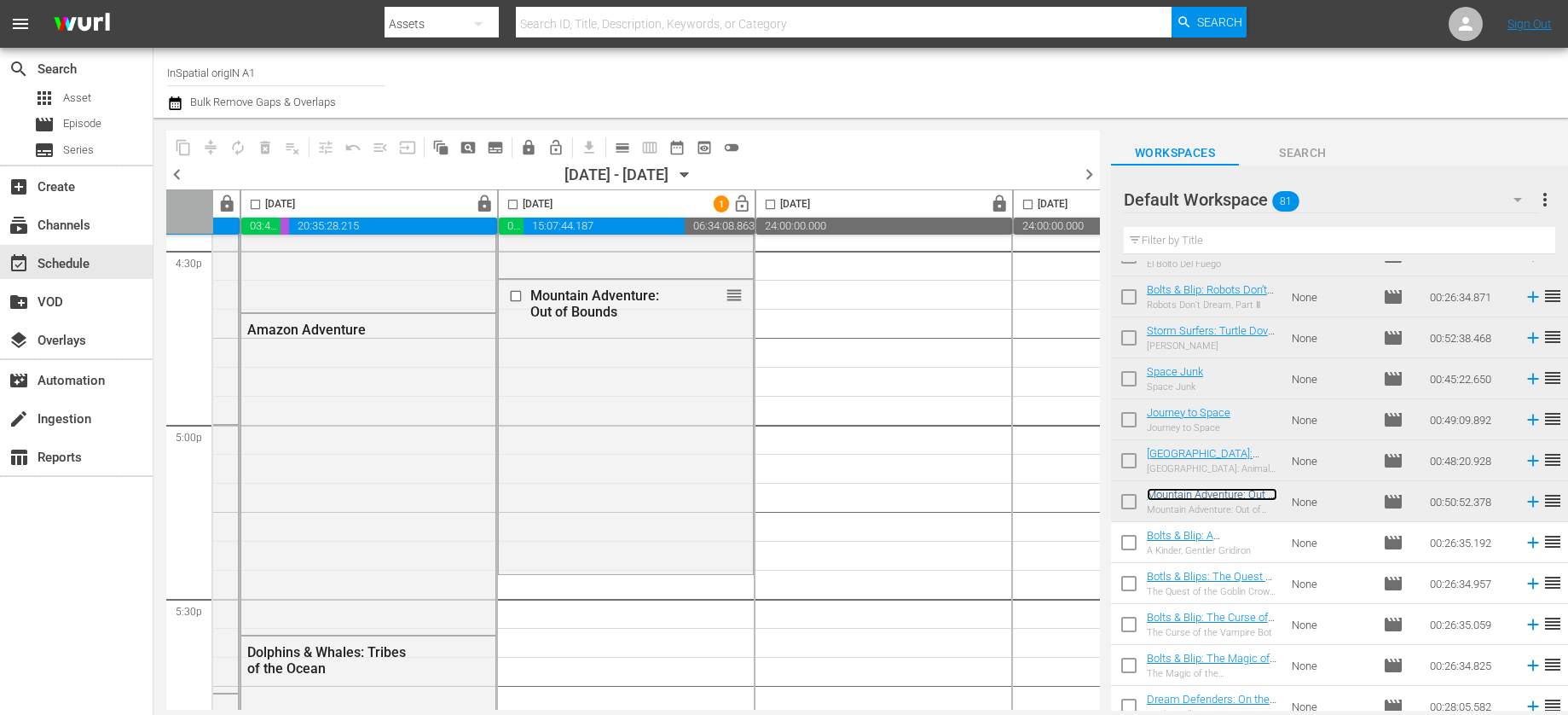
scroll to position [1602, 0]
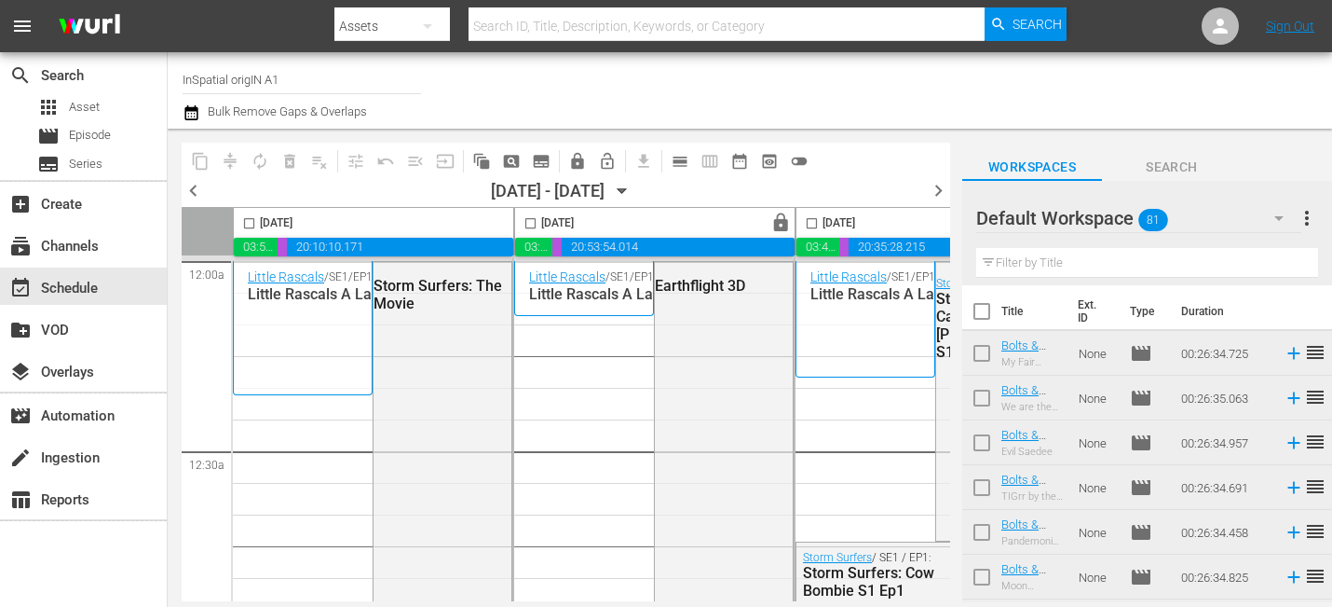
scroll to position [3174, 0]
